Goal: Information Seeking & Learning: Find specific fact

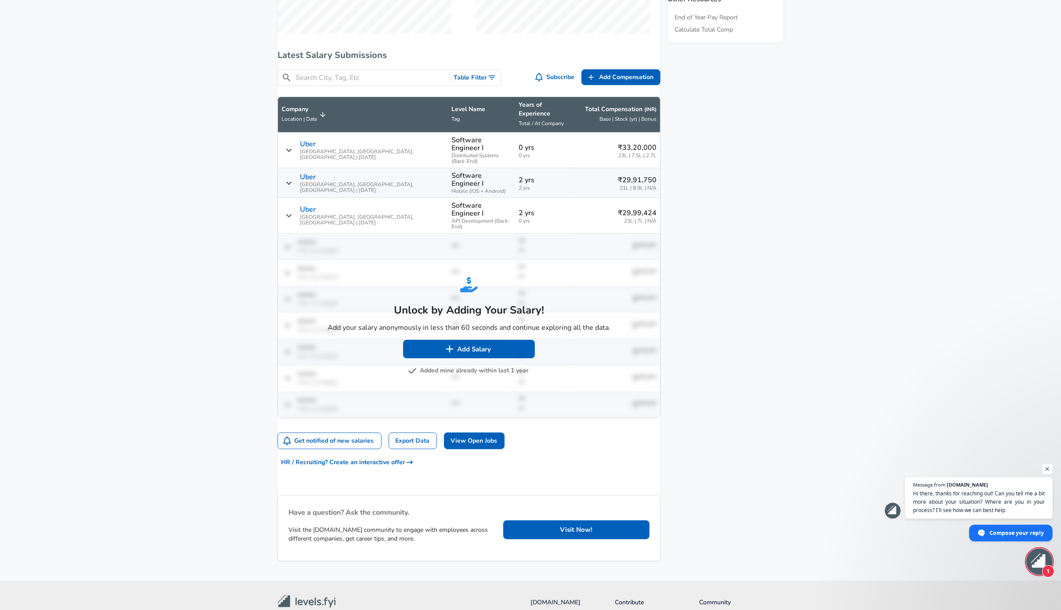
scroll to position [556, 0]
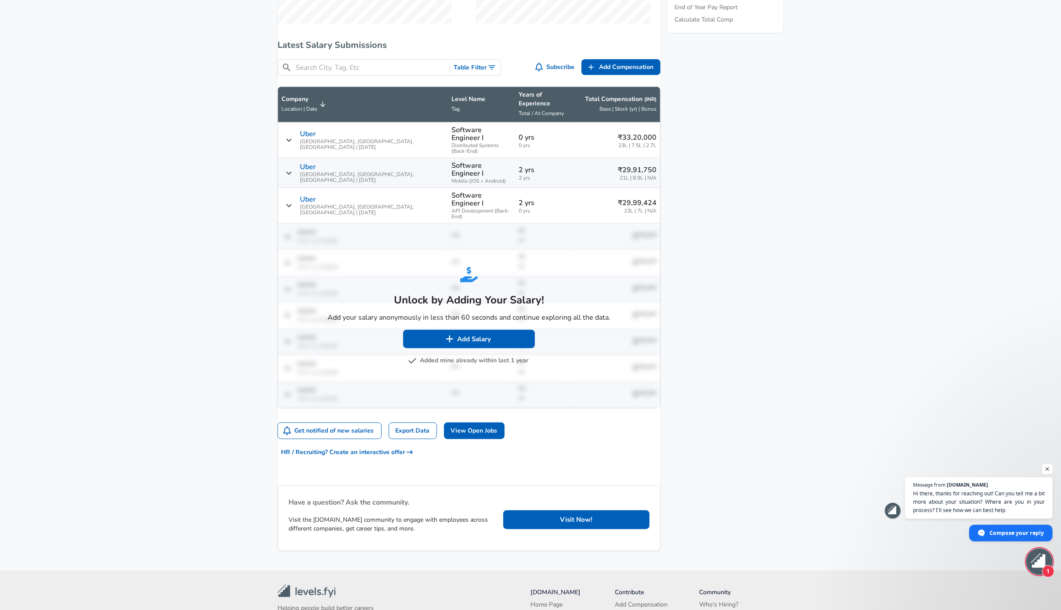
click at [472, 355] on button "Added mine already within last 1 year" at bounding box center [469, 360] width 119 height 11
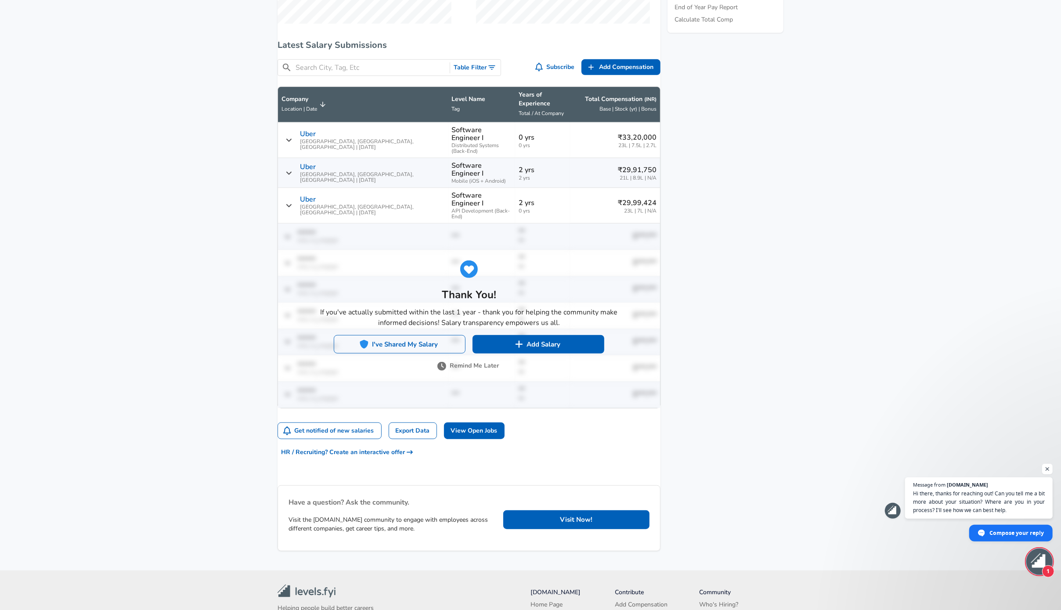
click at [423, 335] on button "I've Shared My Salary" at bounding box center [400, 344] width 132 height 18
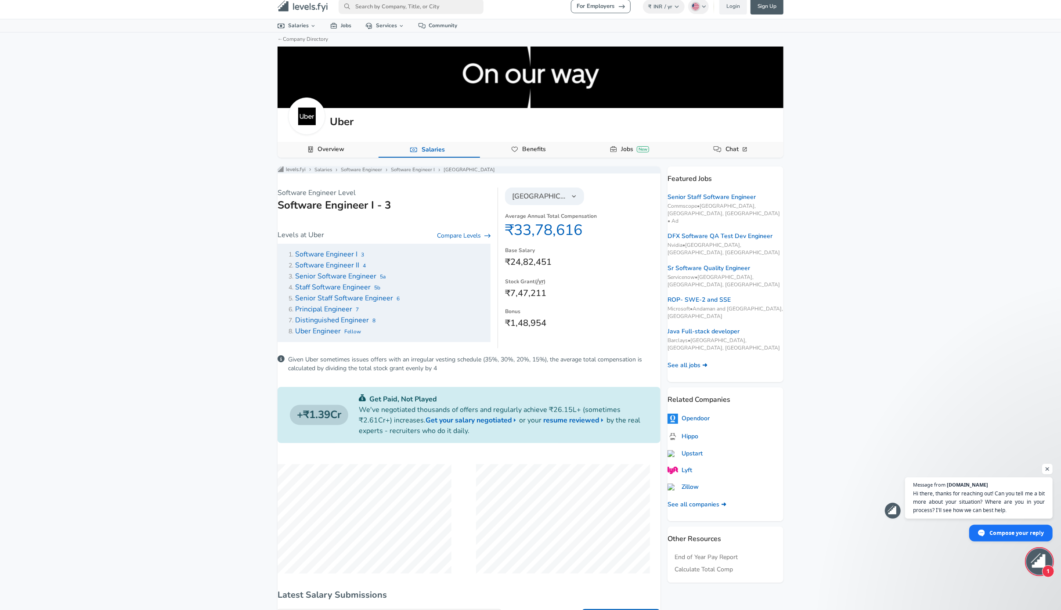
scroll to position [0, 0]
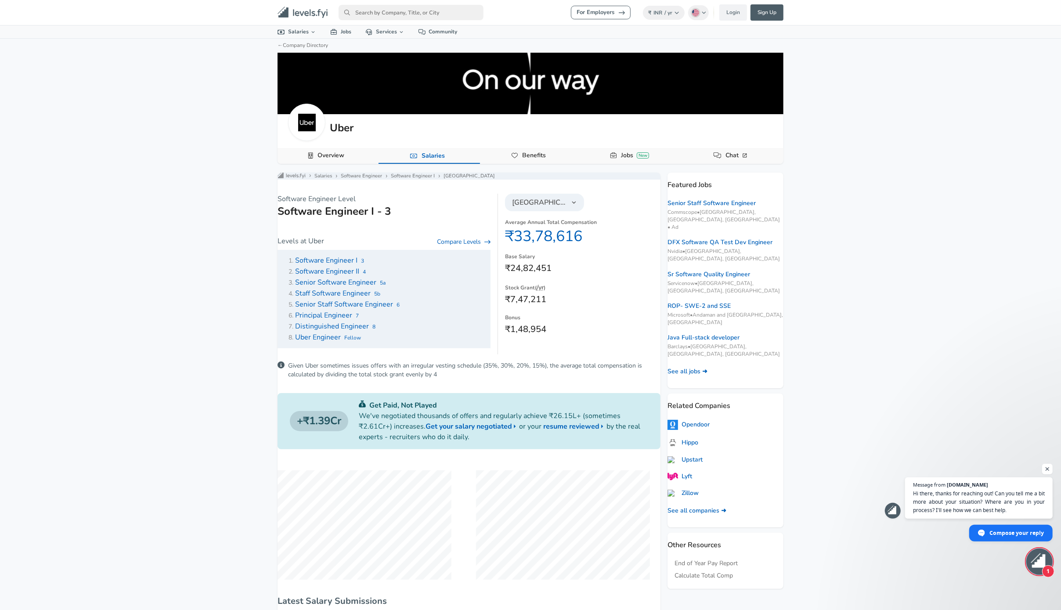
click at [551, 211] on button "[GEOGRAPHIC_DATA]" at bounding box center [544, 203] width 79 height 18
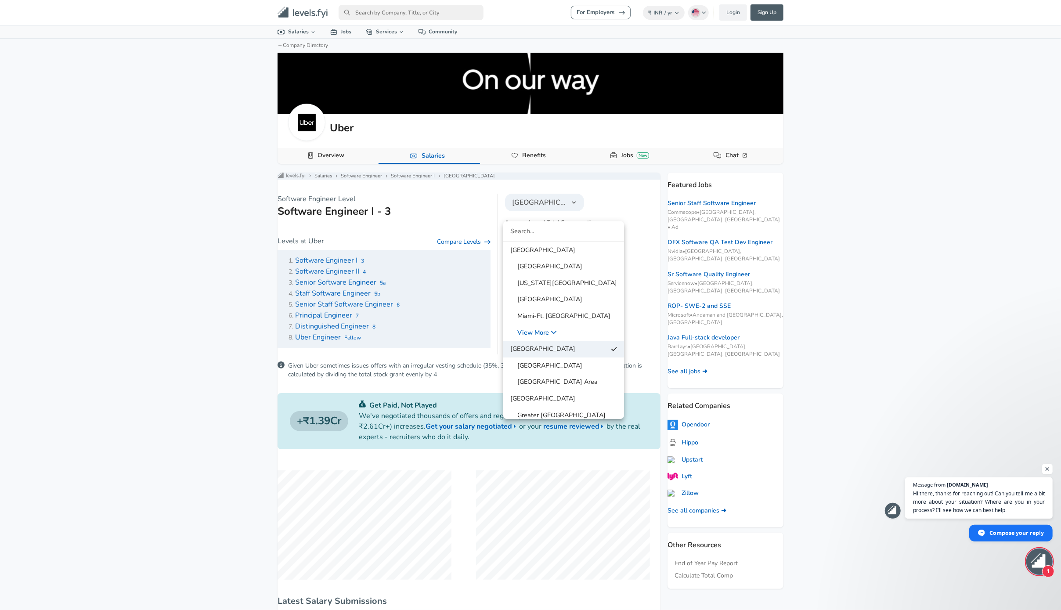
click at [563, 377] on span "[GEOGRAPHIC_DATA] Area" at bounding box center [553, 382] width 87 height 10
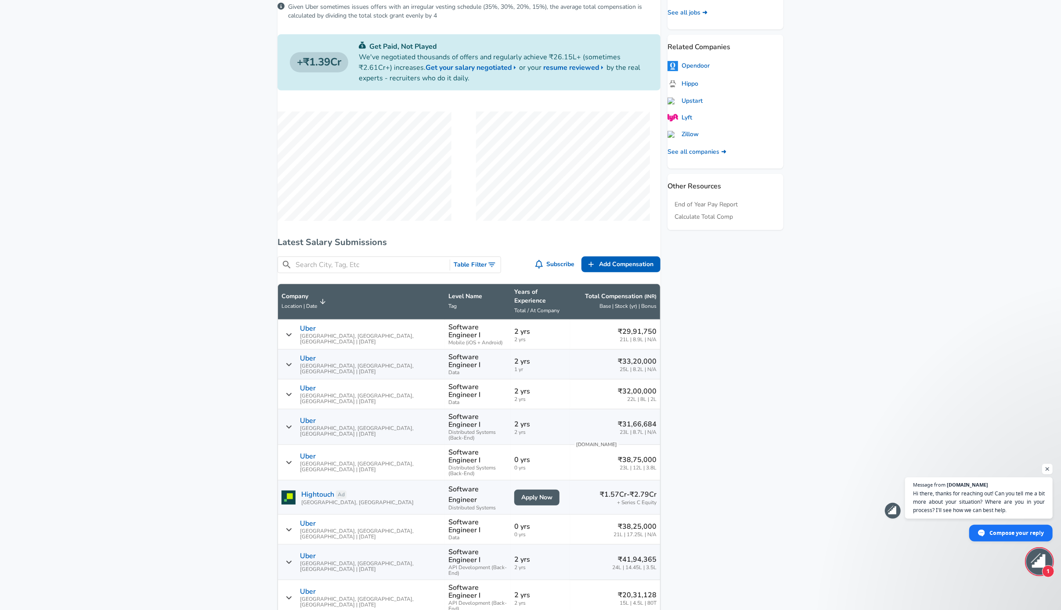
scroll to position [368, 0]
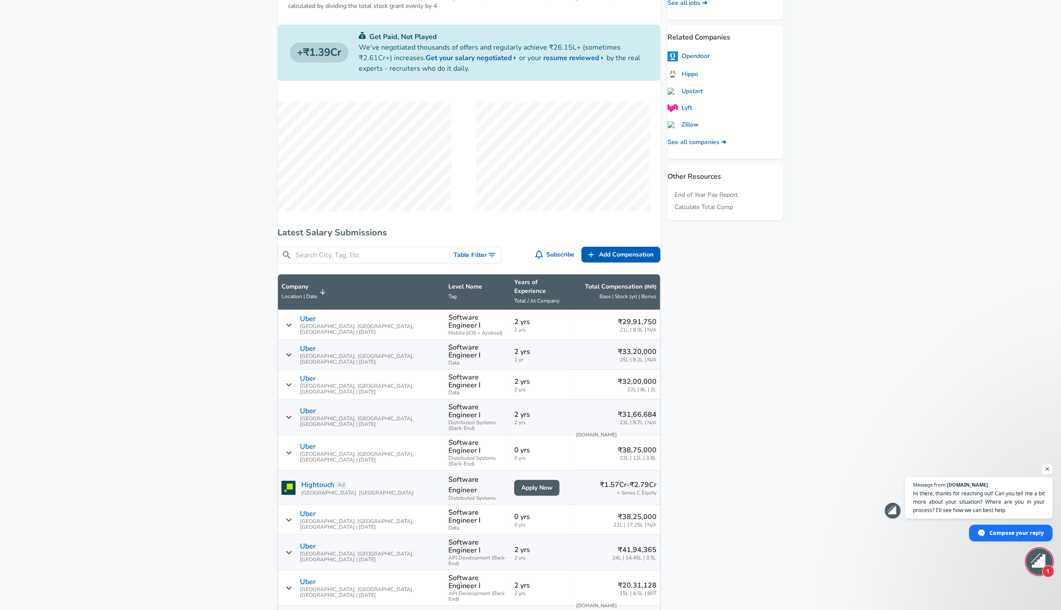
click at [583, 544] on div "₹41,94,365 24L | 14.45L | 3.5L" at bounding box center [614, 552] width 83 height 16
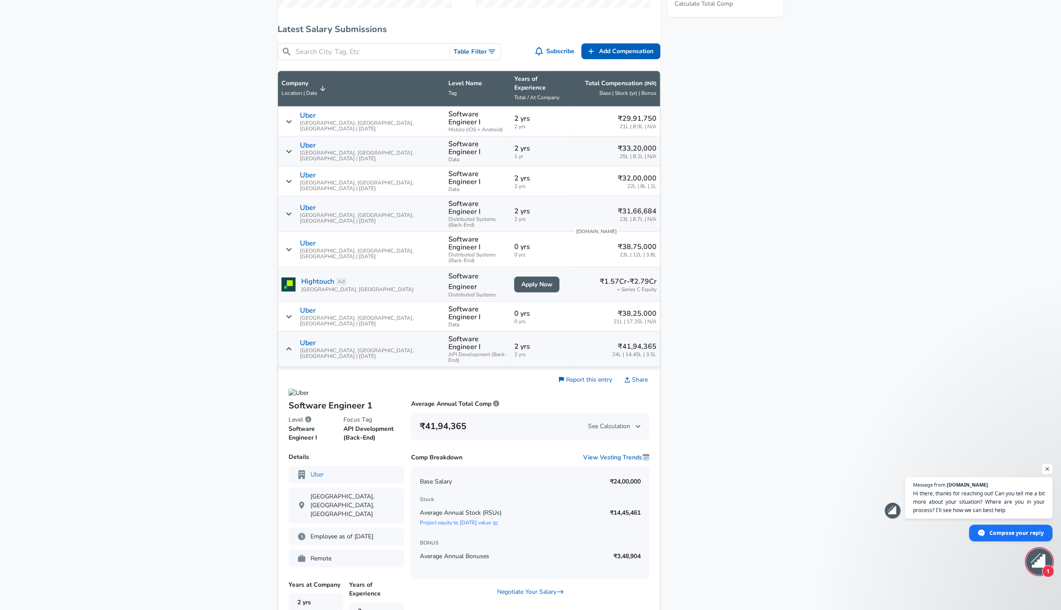
scroll to position [573, 0]
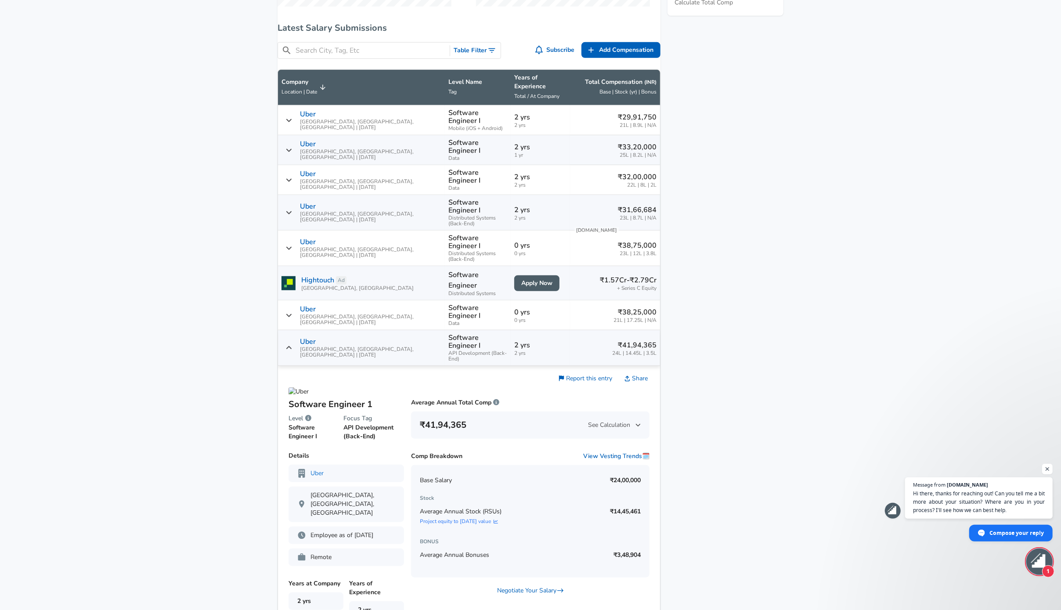
click at [495, 518] on link "Project equity to [DATE] value" at bounding box center [461, 521] width 82 height 7
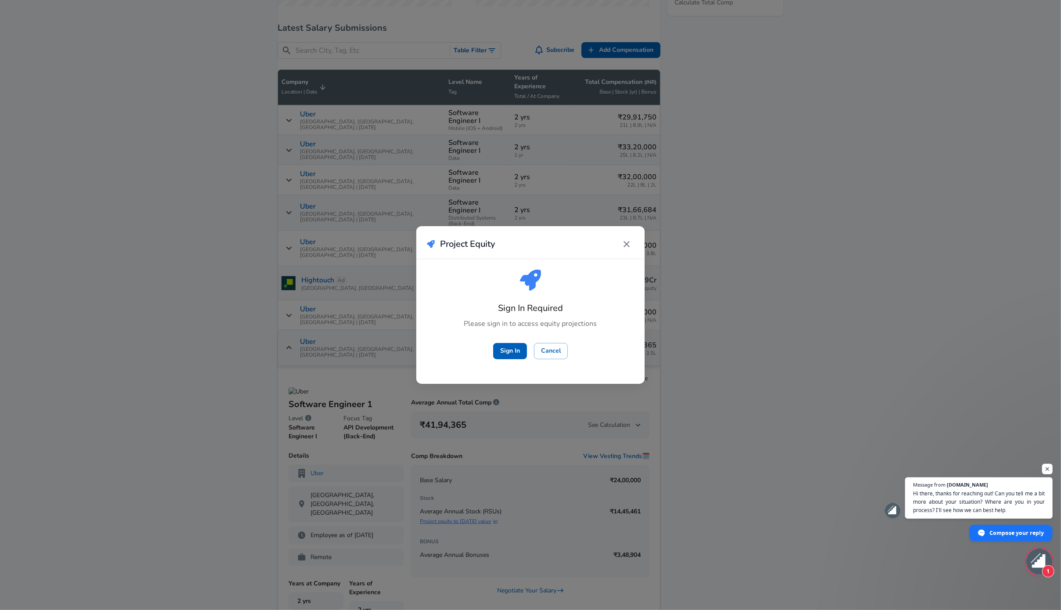
click at [557, 505] on div "Project Equity Sign In Required Please sign in to access equity projections Sig…" at bounding box center [530, 305] width 1061 height 610
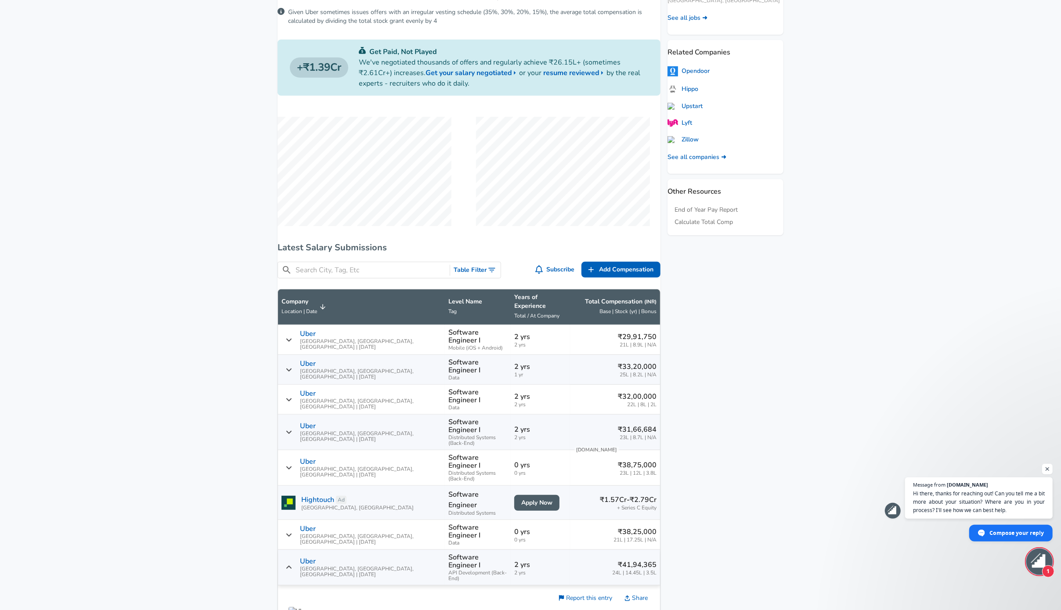
scroll to position [0, 0]
